Goal: Communication & Community: Answer question/provide support

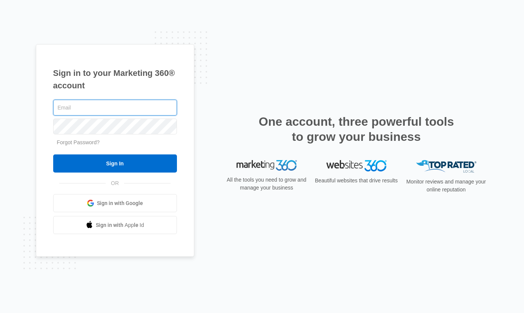
type input "[PERSON_NAME][EMAIL_ADDRESS][PERSON_NAME][DOMAIN_NAME]"
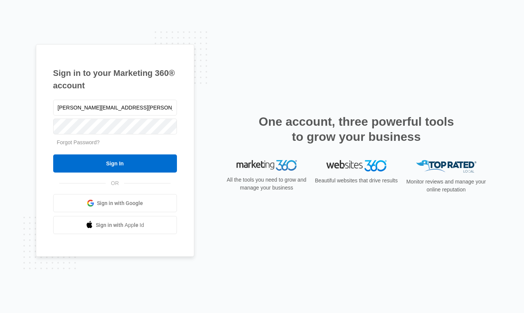
click at [115, 172] on input "Sign In" at bounding box center [115, 163] width 124 height 18
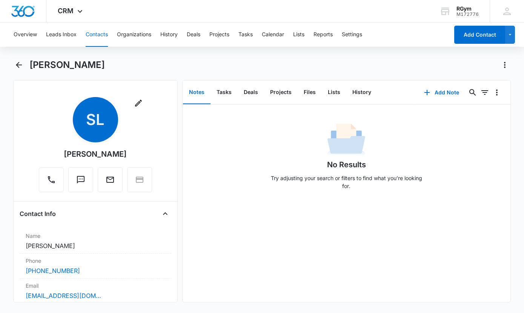
click at [439, 90] on button "Add Note" at bounding box center [441, 92] width 50 height 18
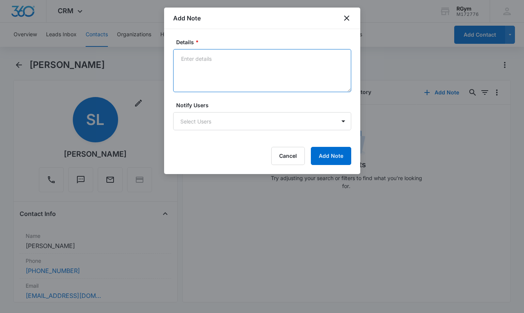
click at [186, 56] on textarea "Details *" at bounding box center [262, 70] width 178 height 43
paste textarea "I’m sorry about all you are dealing with. I think it will be easier to discuss …"
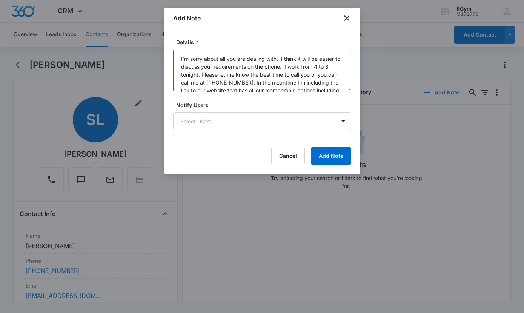
scroll to position [24, 0]
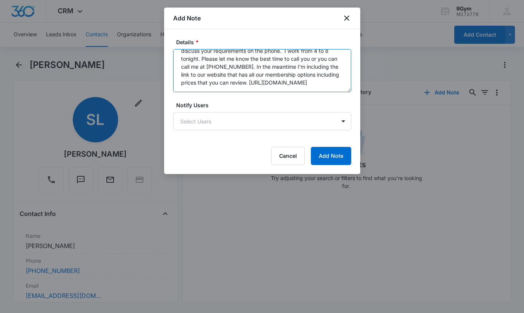
type textarea "I’m sorry about all you are dealing with. I think it will be easier to discuss …"
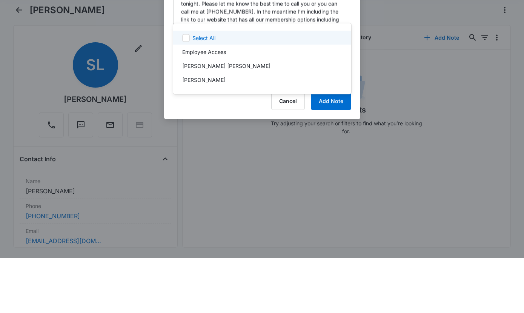
click at [183, 89] on icon at bounding box center [186, 92] width 7 height 7
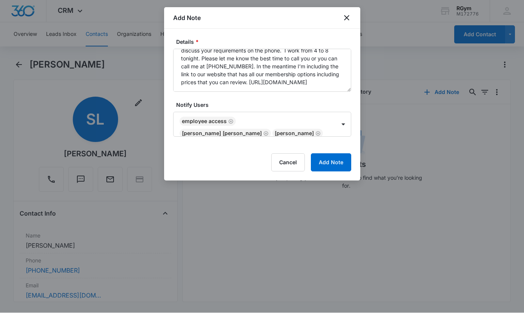
click at [333, 160] on button "Add Note" at bounding box center [331, 163] width 40 height 18
